Goal: Transaction & Acquisition: Subscribe to service/newsletter

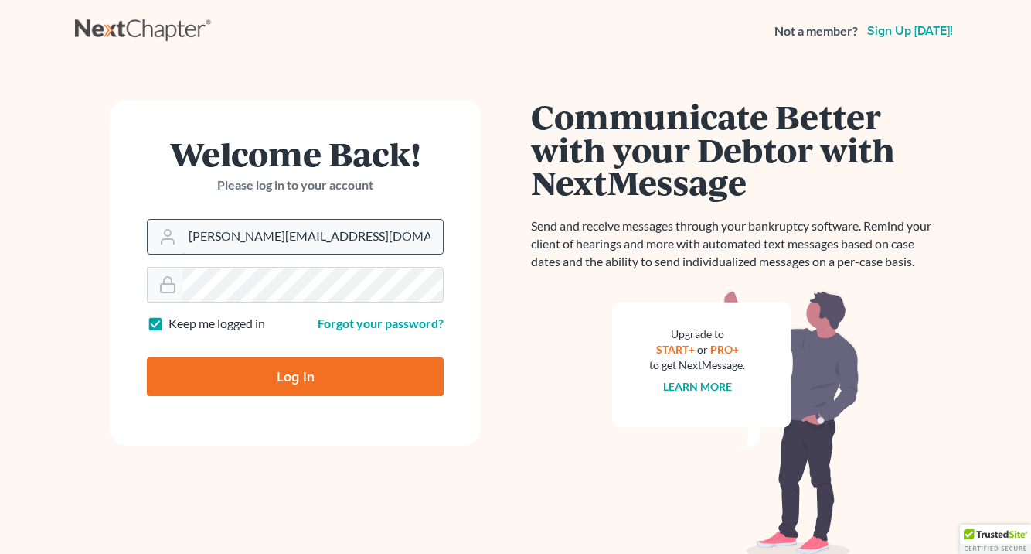
type input "[PERSON_NAME][EMAIL_ADDRESS][DOMAIN_NAME]"
click at [295, 375] on input "Log In" at bounding box center [295, 376] width 297 height 39
type input "Thinking..."
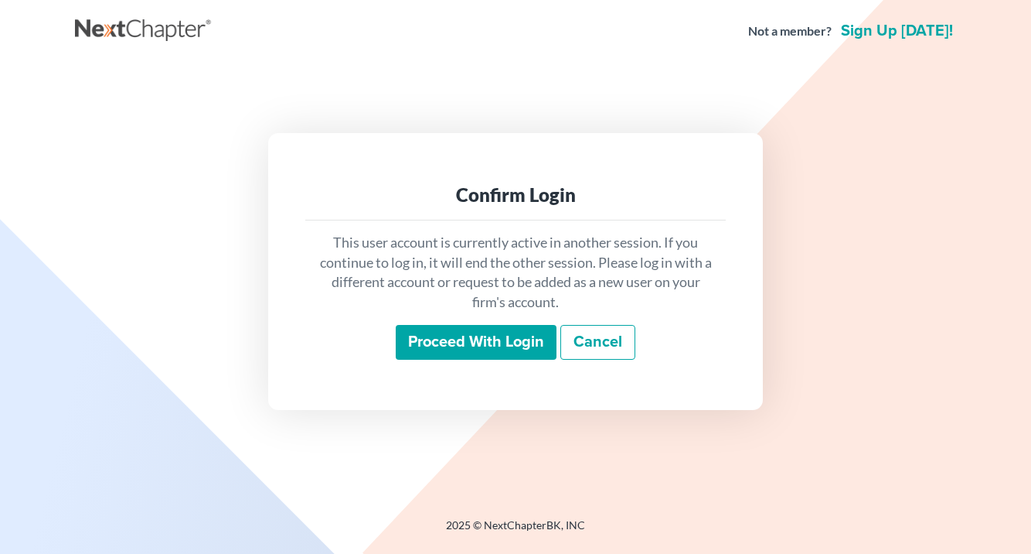
click at [469, 355] on input "Proceed with login" at bounding box center [476, 343] width 161 height 36
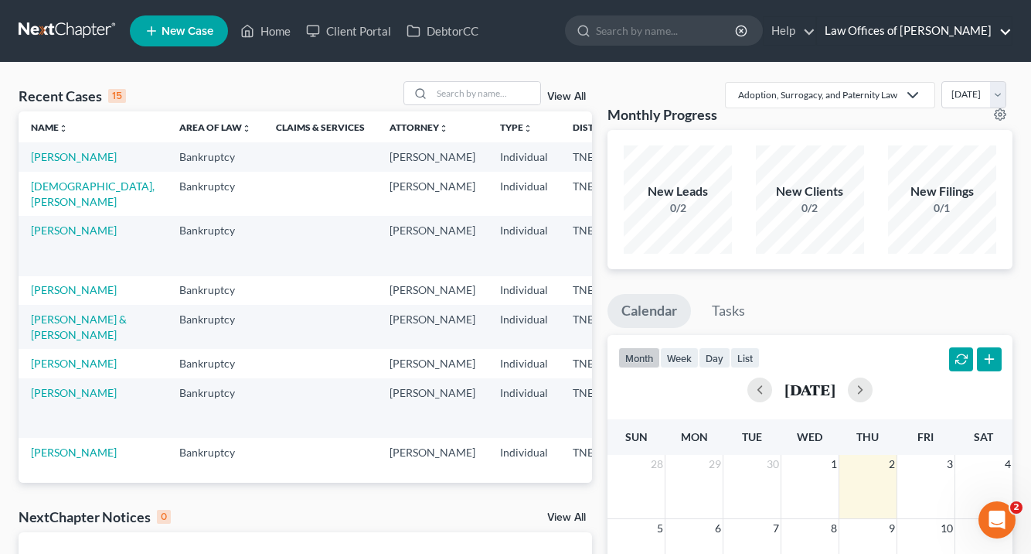
click at [1002, 28] on link "Law Offices of [PERSON_NAME]" at bounding box center [914, 31] width 195 height 28
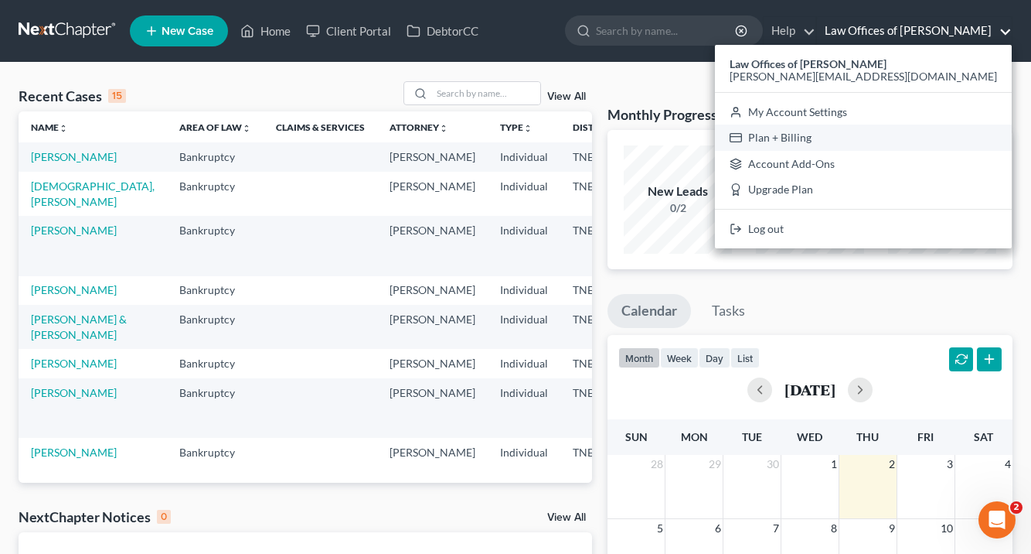
click at [895, 144] on link "Plan + Billing" at bounding box center [863, 137] width 297 height 26
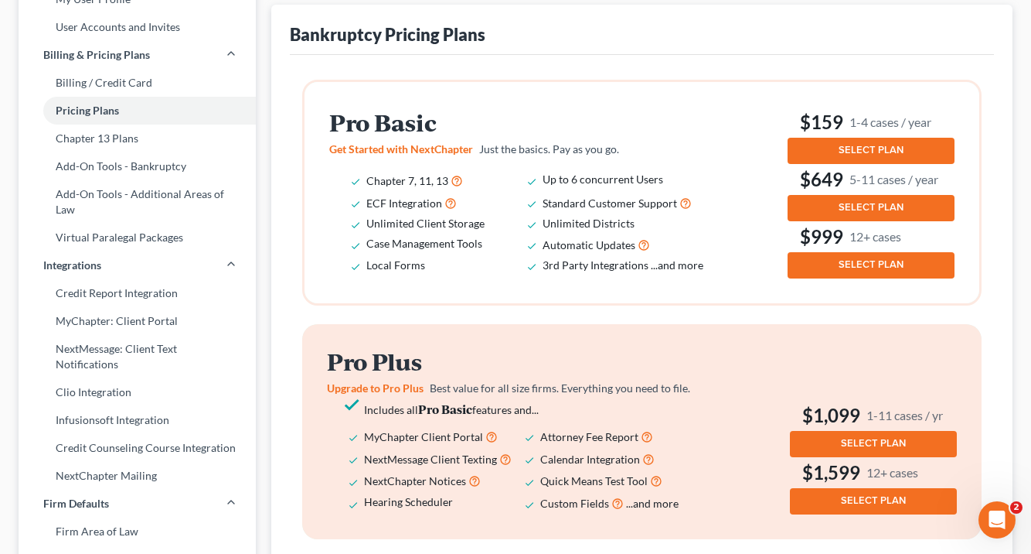
scroll to position [165, 0]
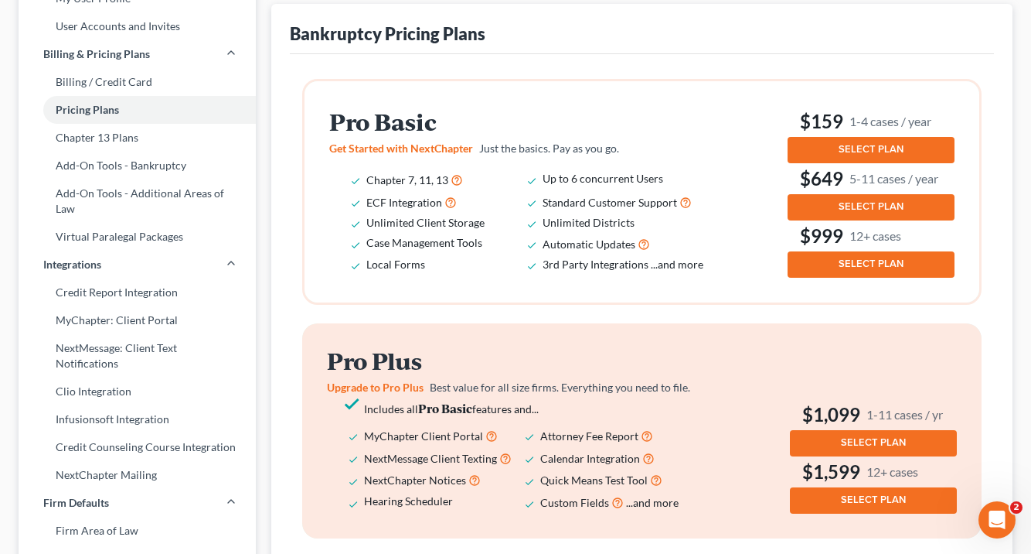
click at [878, 143] on span "SELECT PLAN" at bounding box center [871, 149] width 65 height 12
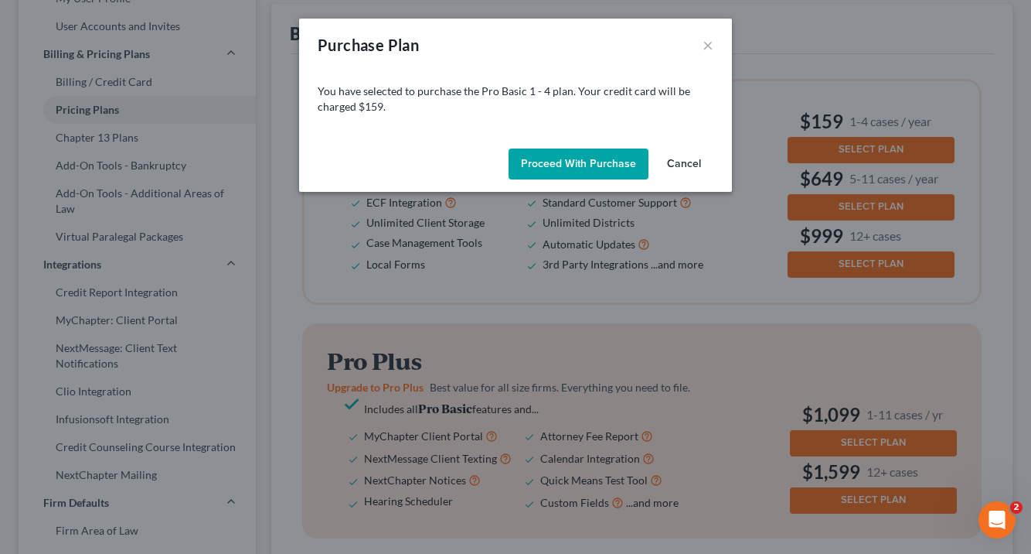
click at [681, 160] on button "Cancel" at bounding box center [684, 163] width 59 height 31
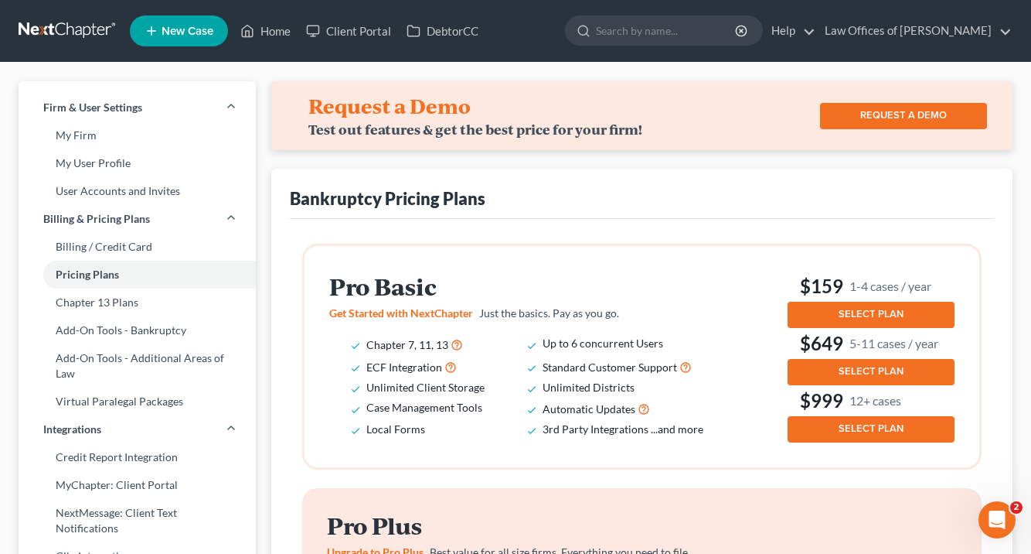
scroll to position [0, 0]
click at [103, 245] on link "Billing / Credit Card" at bounding box center [137, 247] width 237 height 28
select select "44"
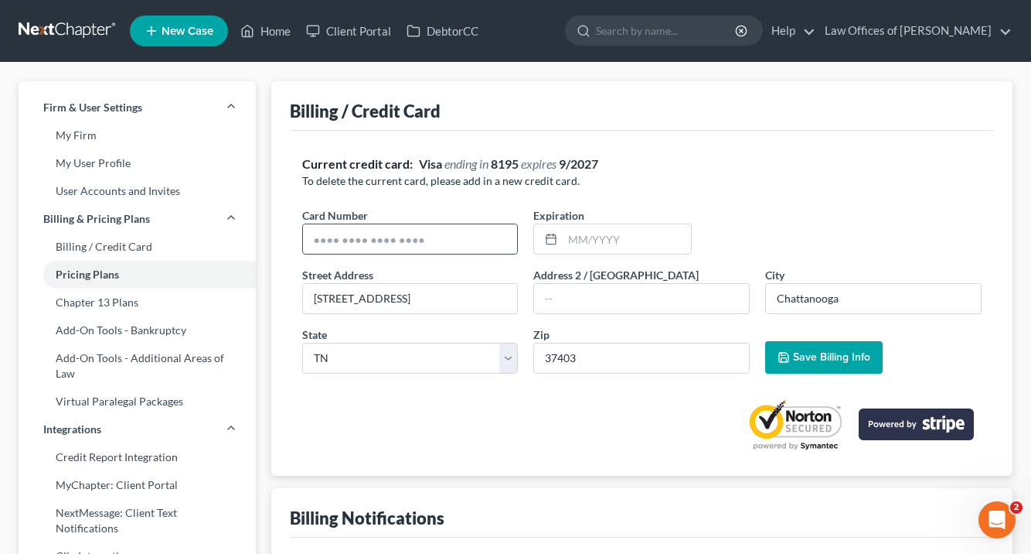
click at [472, 241] on input "text" at bounding box center [410, 238] width 215 height 29
type input "[CREDIT_CARD_NUMBER]"
click at [583, 237] on input "text" at bounding box center [627, 238] width 128 height 29
type input "12/2029"
click at [798, 351] on span "Save Billing Info" at bounding box center [831, 356] width 77 height 13
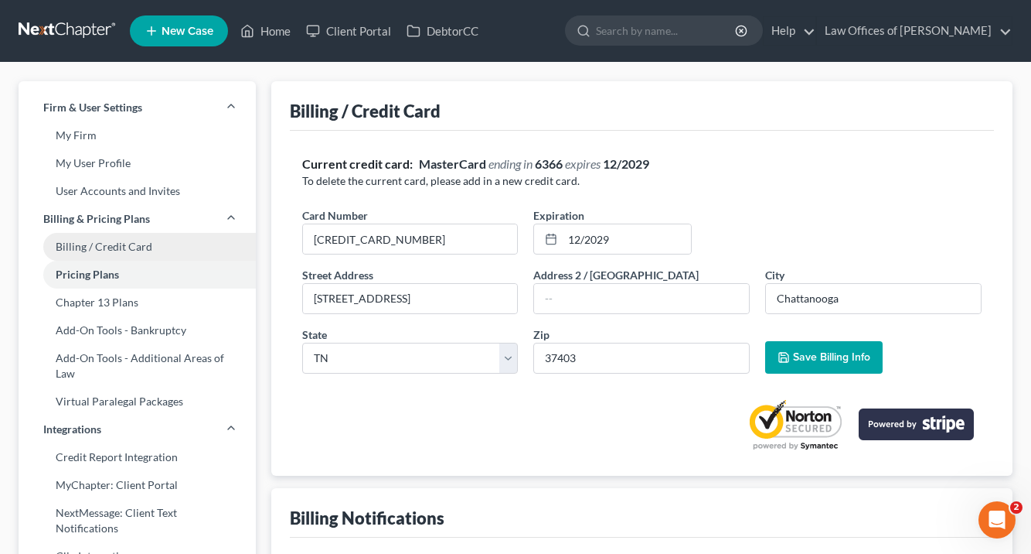
click at [106, 250] on link "Billing / Credit Card" at bounding box center [137, 247] width 237 height 28
click at [101, 275] on link "Pricing Plans" at bounding box center [137, 275] width 237 height 28
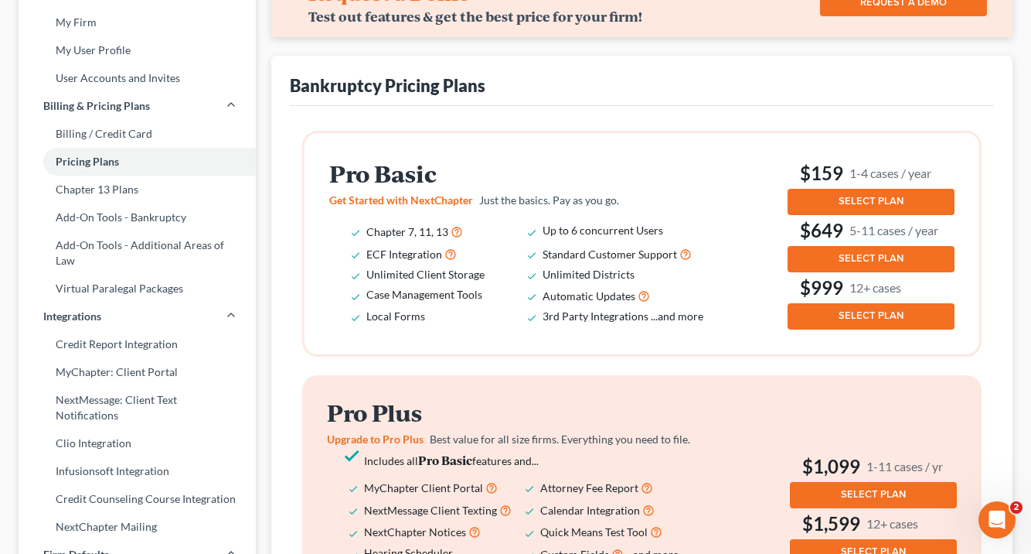
scroll to position [115, 0]
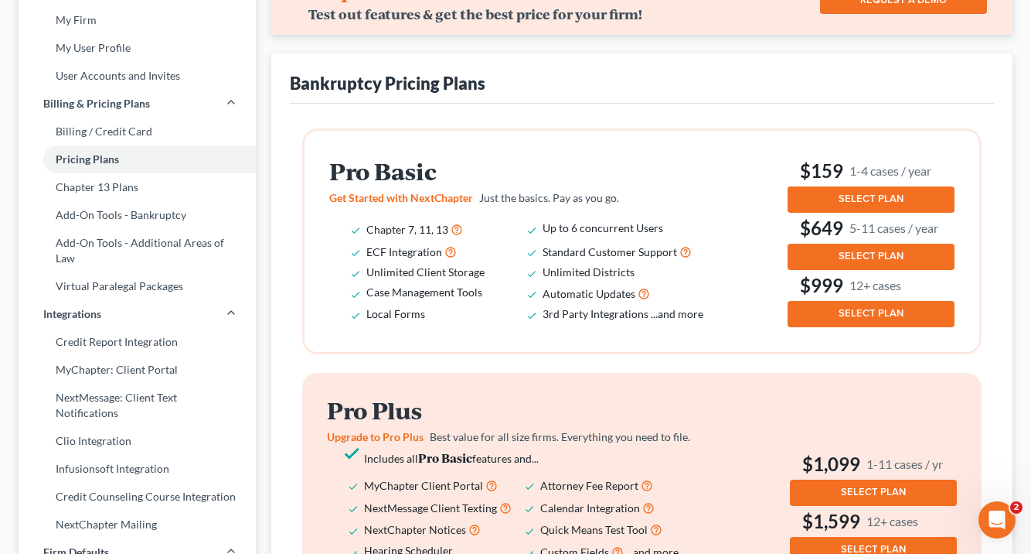
click at [860, 199] on span "SELECT PLAN" at bounding box center [871, 199] width 65 height 12
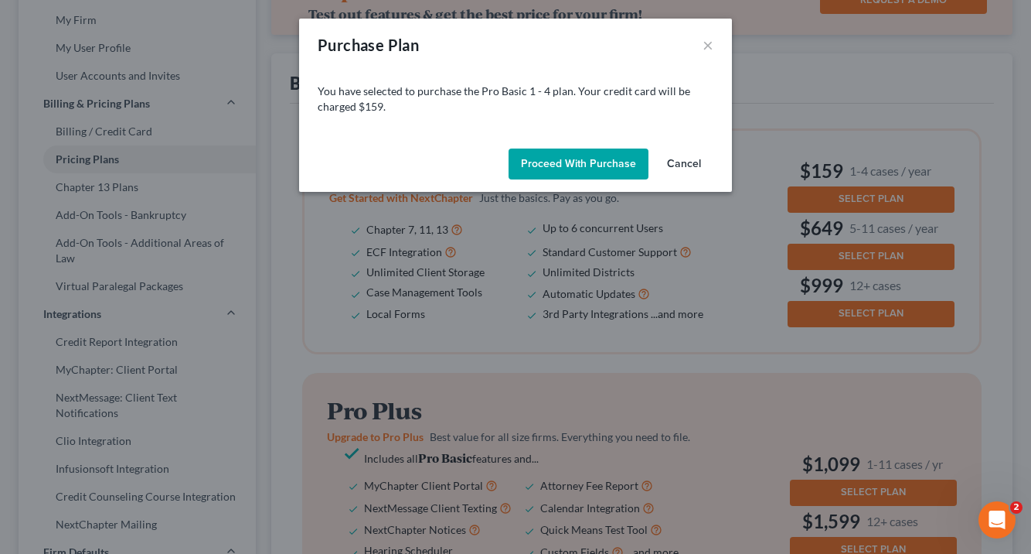
click at [536, 160] on button "Proceed with Purchase" at bounding box center [579, 163] width 140 height 31
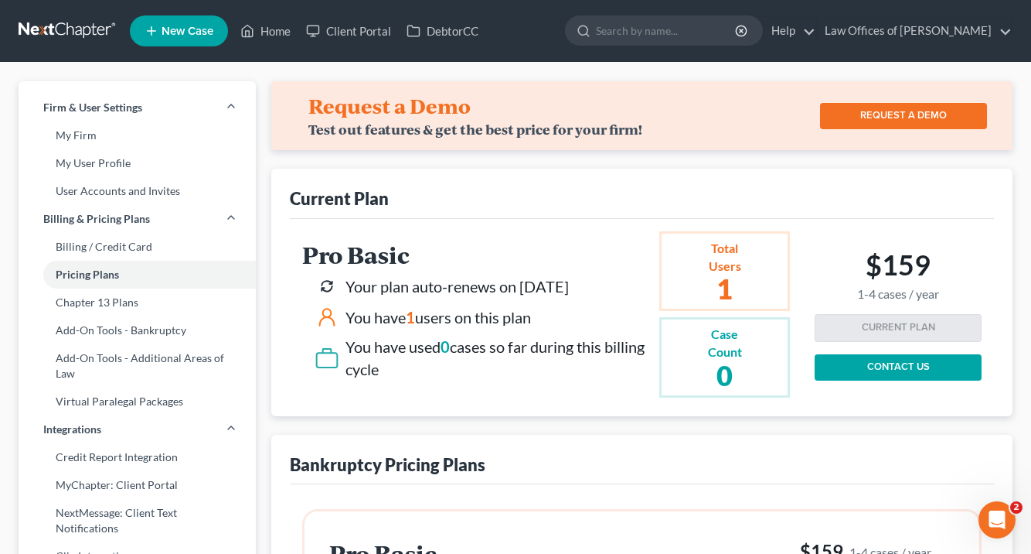
scroll to position [0, 0]
